Goal: Transaction & Acquisition: Register for event/course

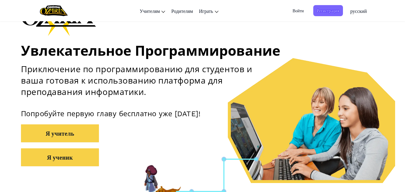
scroll to position [55, 0]
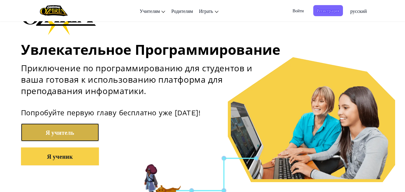
click at [77, 135] on button "Я учитель" at bounding box center [60, 132] width 78 height 18
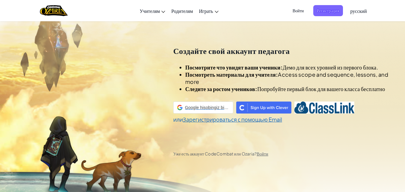
scroll to position [21, 0]
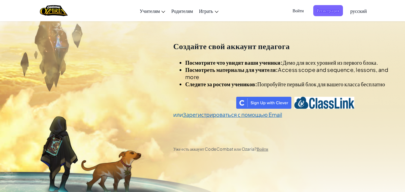
select select
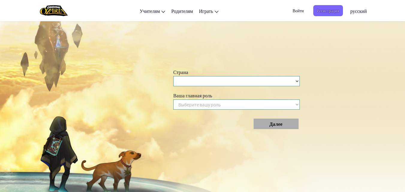
scroll to position [213, 0]
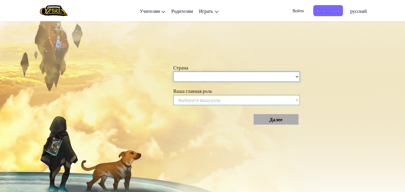
click at [300, 77] on select "[GEOGRAPHIC_DATA] [GEOGRAPHIC_DATA] [GEOGRAPHIC_DATA] [GEOGRAPHIC_DATA] [US_STA…" at bounding box center [236, 77] width 126 height 10
click at [299, 7] on span "Войти" at bounding box center [298, 10] width 18 height 11
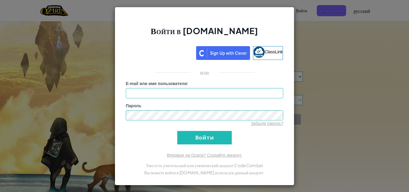
click at [349, 114] on div "Войти в [DOMAIN_NAME] ClassLink или Неизвестная ошибка. E-mail или имя пользова…" at bounding box center [204, 96] width 409 height 192
